Goal: Check status: Check status

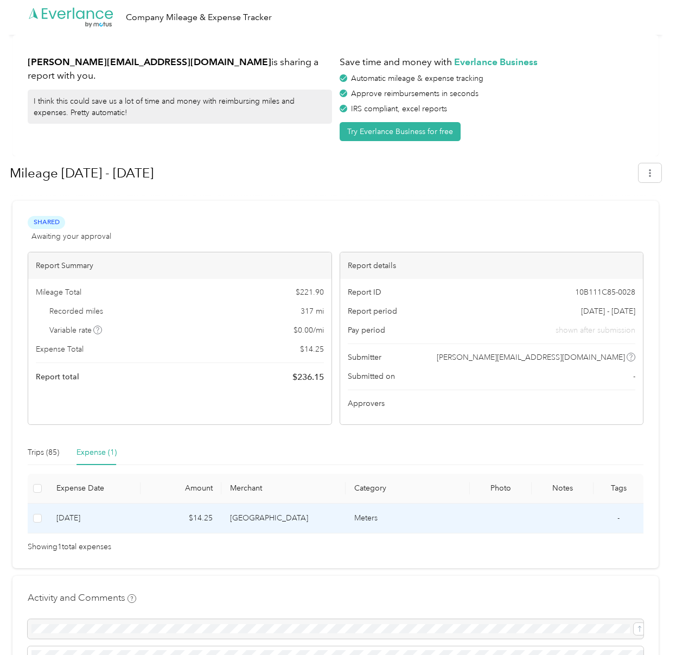
scroll to position [91, 0]
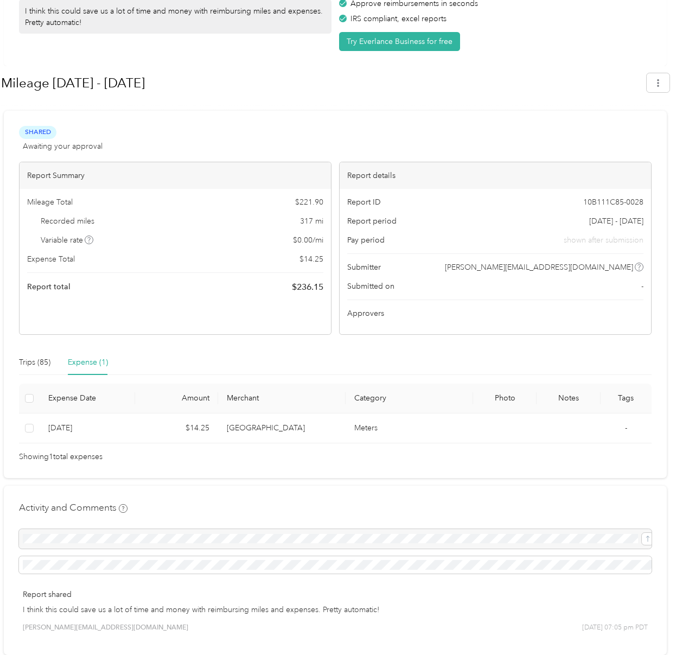
click at [193, 250] on div "Mileage Total $ 221.90 Recorded miles 317 mi Variable rate $ 0.00 / mi Expense …" at bounding box center [175, 245] width 311 height 112
click at [493, 226] on div "Report ID 10B111C85-0028 Report period [DATE] - [DATE] Pay period shown after s…" at bounding box center [495, 261] width 311 height 145
click at [42, 369] on div "Trips (85)" at bounding box center [34, 362] width 31 height 25
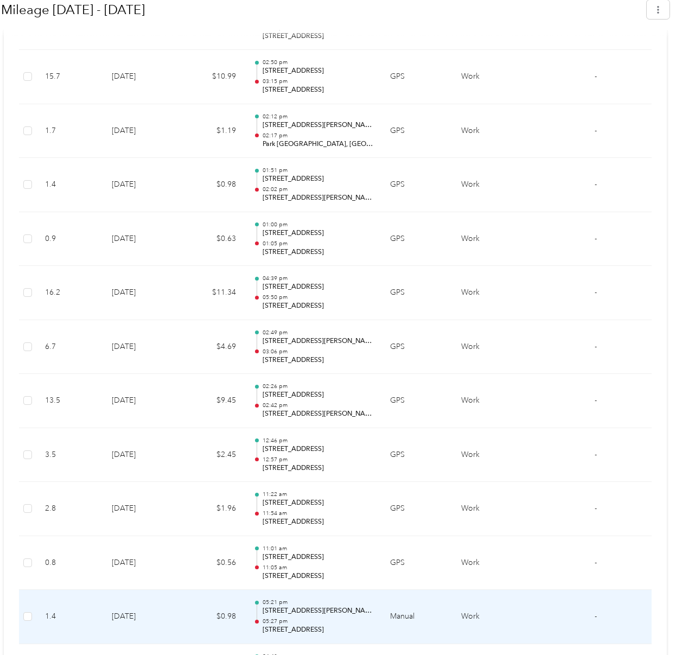
scroll to position [3840, 0]
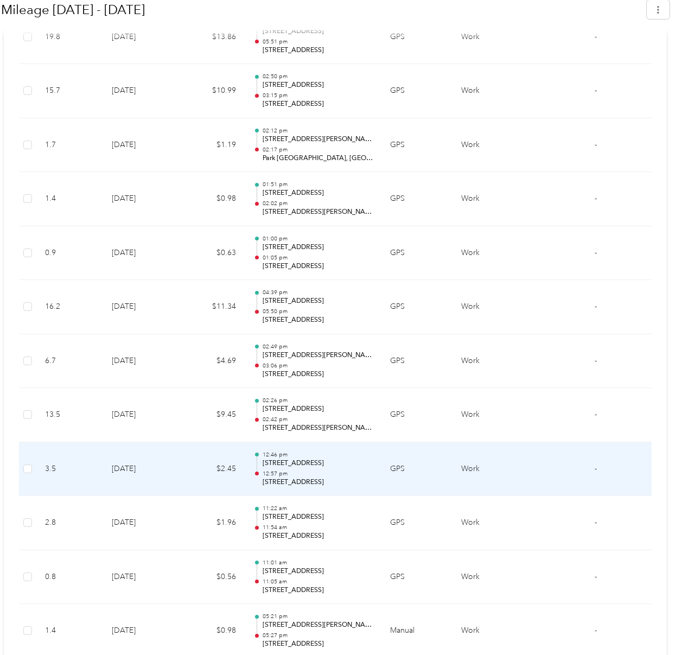
click at [363, 470] on p "12:57 pm" at bounding box center [318, 474] width 110 height 8
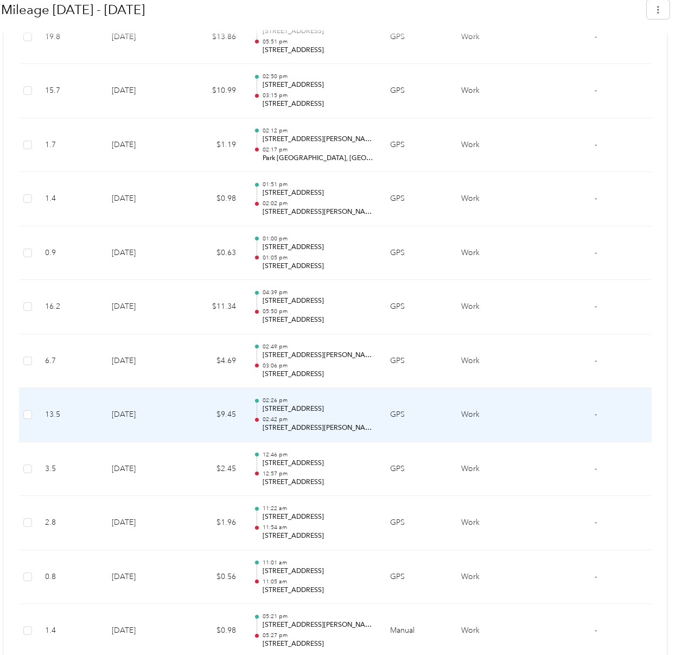
click at [359, 419] on p "02:42 pm" at bounding box center [318, 420] width 110 height 8
click at [31, 412] on label at bounding box center [27, 415] width 9 height 12
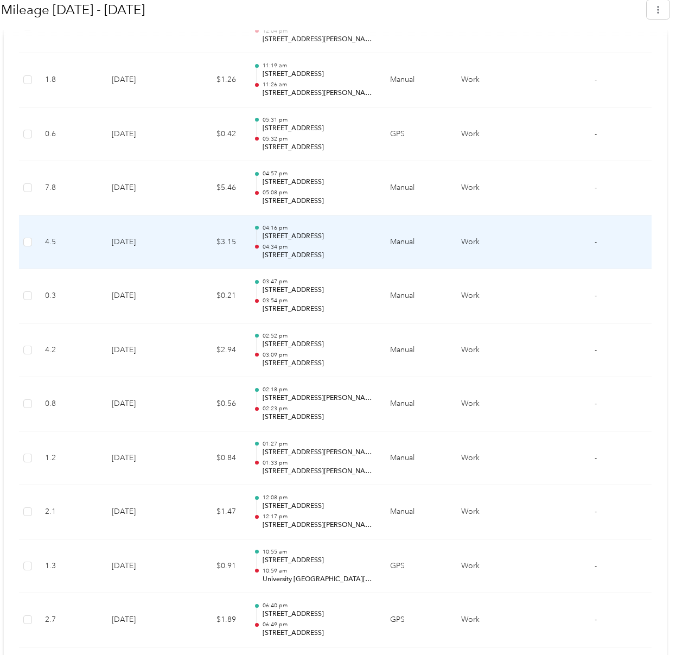
scroll to position [821, 0]
